Goal: Task Accomplishment & Management: Manage account settings

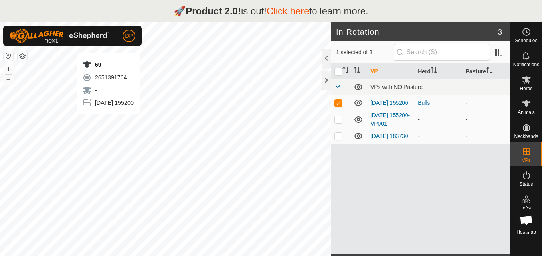
scroll to position [453, 0]
click at [336, 138] on p-checkbox at bounding box center [338, 136] width 8 height 6
checkbox input "true"
click at [358, 137] on icon at bounding box center [358, 136] width 8 height 6
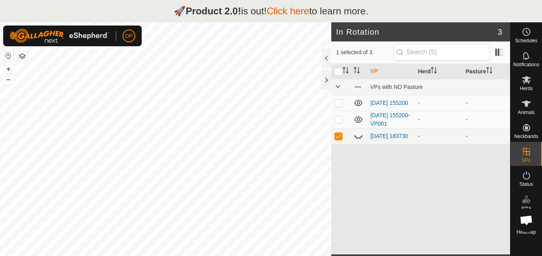
click at [361, 136] on icon at bounding box center [358, 136] width 10 height 10
click at [338, 104] on p-checkbox at bounding box center [338, 103] width 8 height 6
checkbox input "true"
click at [338, 120] on p-checkbox at bounding box center [338, 119] width 8 height 6
checkbox input "true"
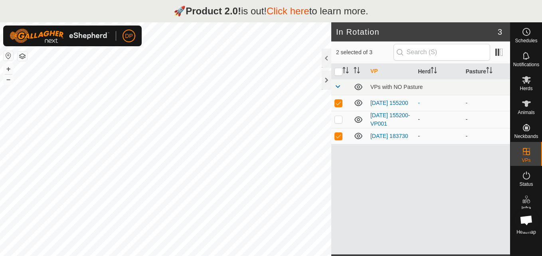
checkbox input "true"
click at [338, 120] on p-checkbox at bounding box center [338, 119] width 8 height 6
checkbox input "false"
click at [340, 99] on td at bounding box center [340, 103] width 19 height 16
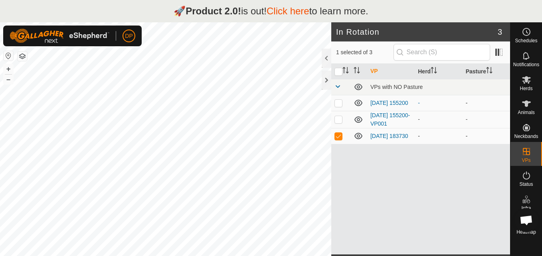
click at [340, 99] on td at bounding box center [340, 103] width 19 height 16
click at [334, 103] on p-checkbox at bounding box center [338, 103] width 8 height 6
click at [335, 103] on p-checkbox at bounding box center [338, 103] width 8 height 6
click at [357, 101] on icon at bounding box center [358, 103] width 8 height 6
click at [336, 99] on td at bounding box center [340, 103] width 19 height 16
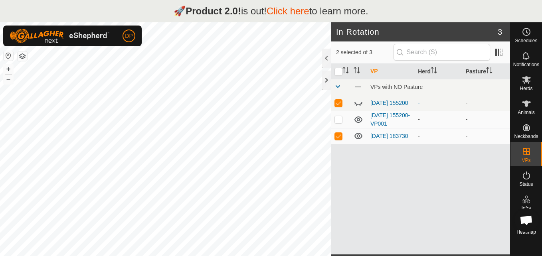
checkbox input "false"
click at [339, 139] on p-checkbox at bounding box center [338, 136] width 8 height 6
checkbox input "true"
click at [359, 136] on icon at bounding box center [358, 136] width 10 height 10
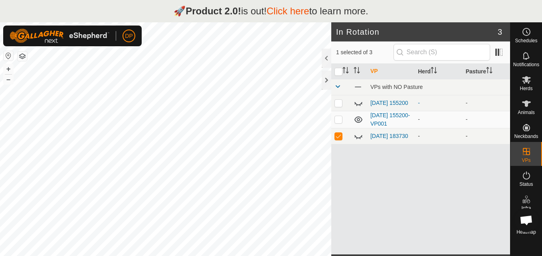
click at [359, 136] on icon at bounding box center [358, 136] width 10 height 10
click at [335, 137] on p-checkbox at bounding box center [338, 136] width 8 height 6
click at [359, 120] on icon at bounding box center [358, 120] width 10 height 10
click at [340, 136] on p-checkbox at bounding box center [338, 136] width 8 height 6
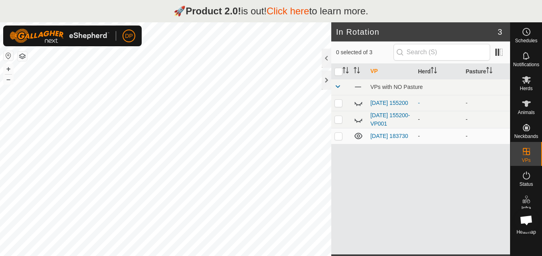
checkbox input "true"
click at [359, 138] on icon at bounding box center [358, 136] width 8 height 6
click at [359, 138] on icon at bounding box center [358, 136] width 10 height 10
